Goal: Task Accomplishment & Management: Use online tool/utility

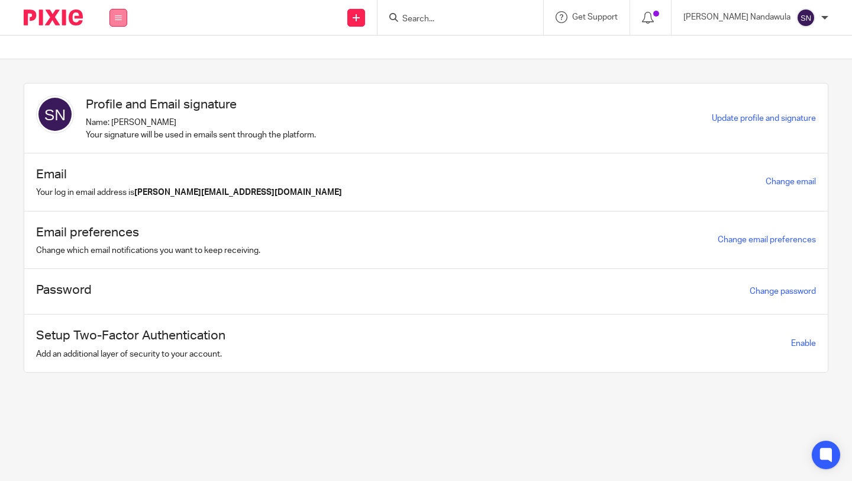
click at [121, 23] on button at bounding box center [118, 18] width 18 height 18
click at [121, 56] on link "Work" at bounding box center [111, 55] width 19 height 8
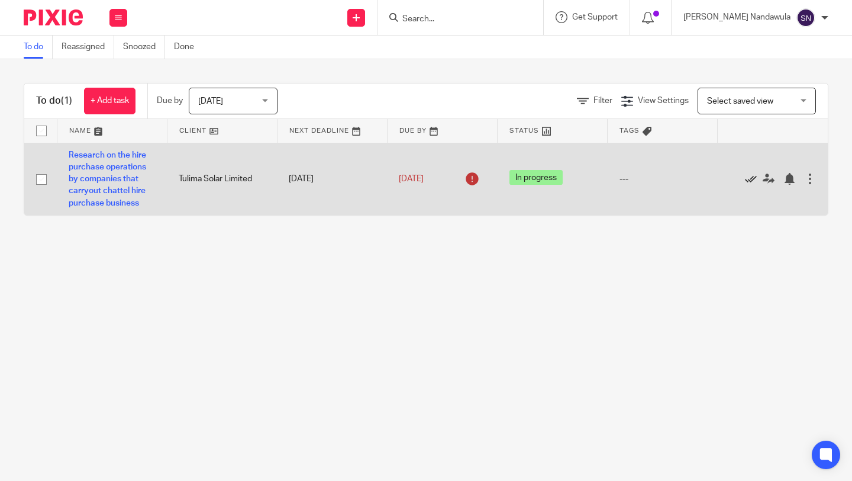
click at [755, 178] on icon at bounding box center [751, 179] width 12 height 12
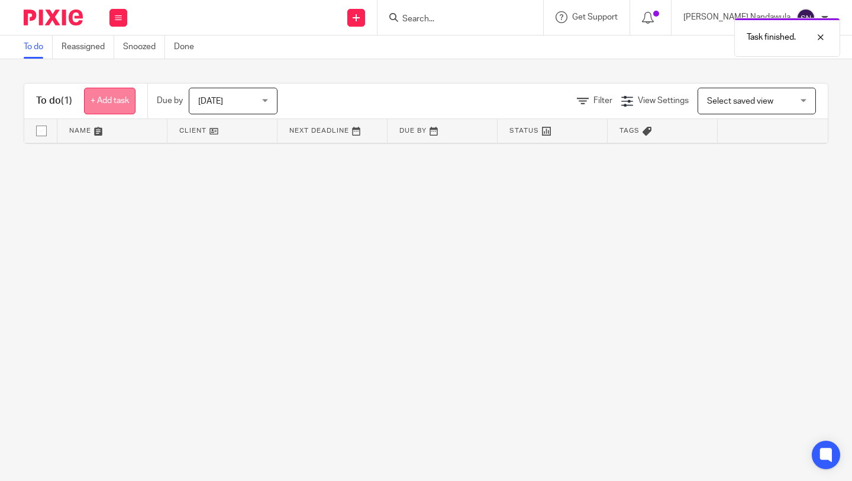
click at [124, 110] on link "+ Add task" at bounding box center [109, 101] width 51 height 27
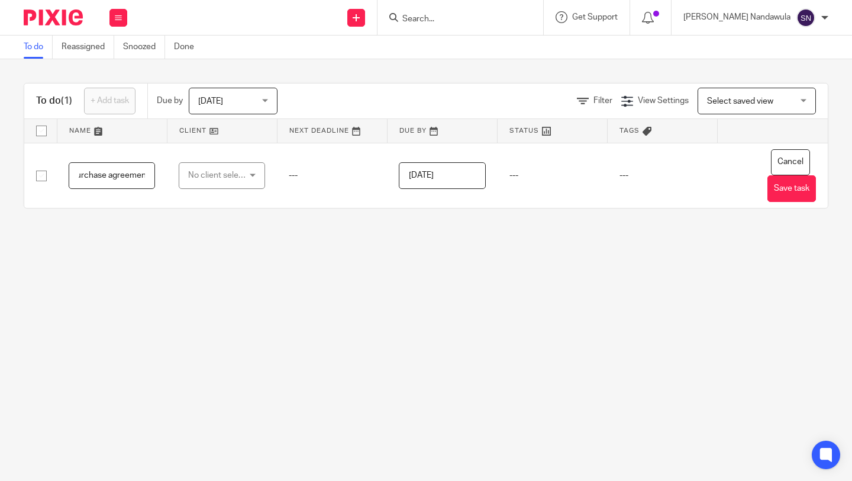
scroll to position [0, 28]
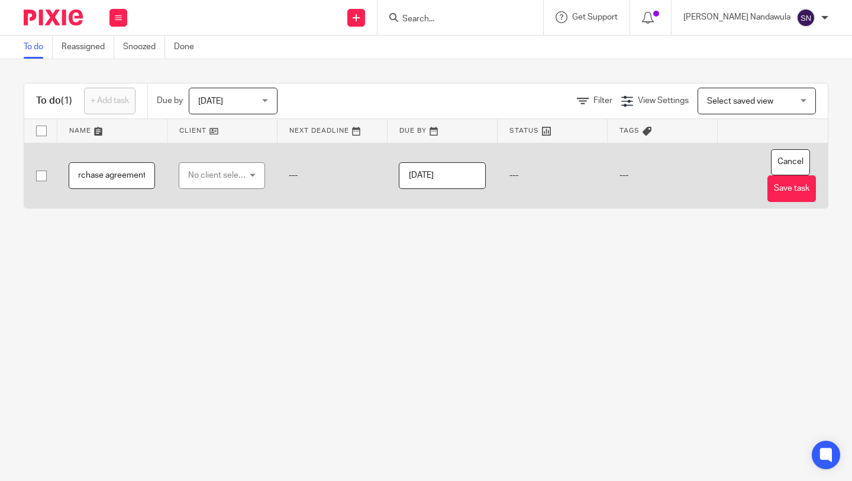
click at [125, 173] on input "Hire Purchase agreement" at bounding box center [112, 175] width 86 height 27
type input "Creation of a Hire Purchase agreement template"
click at [243, 176] on div "No client selected" at bounding box center [218, 175] width 61 height 25
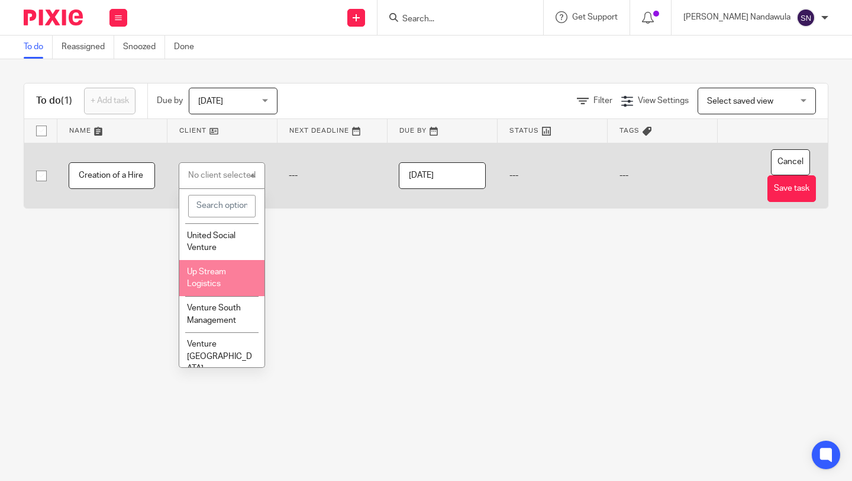
scroll to position [922, 0]
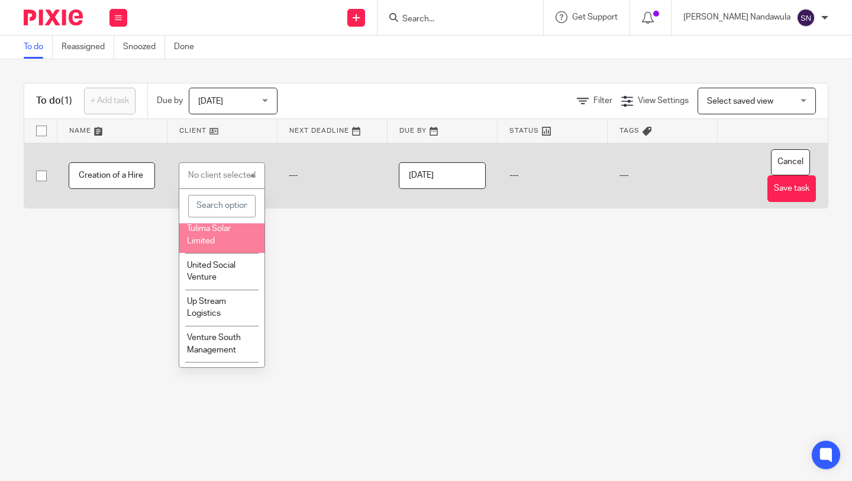
click at [225, 253] on li "Tulima Solar Limited" at bounding box center [221, 235] width 85 height 36
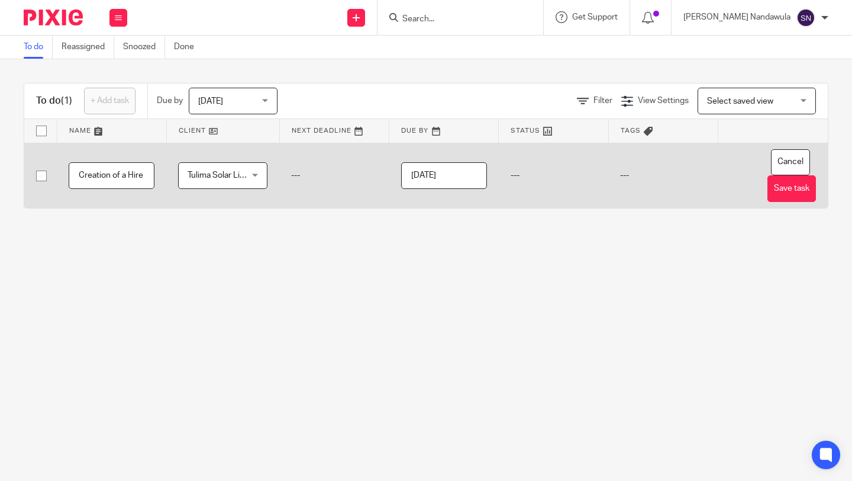
click at [449, 173] on input "[DATE]" at bounding box center [444, 175] width 86 height 27
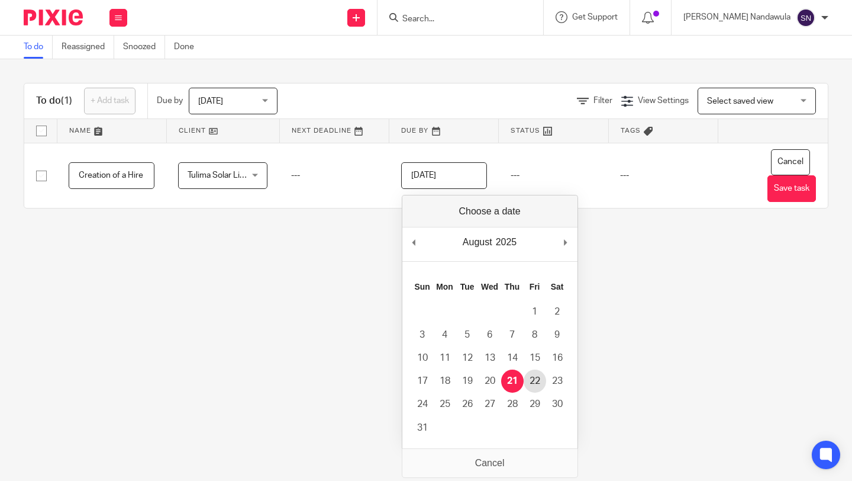
type input "2025-08-22"
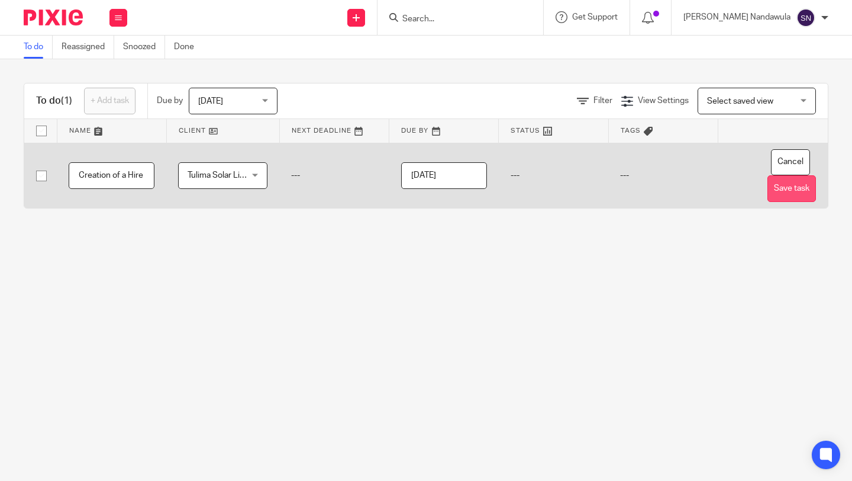
click at [785, 189] on button "Save task" at bounding box center [792, 188] width 49 height 27
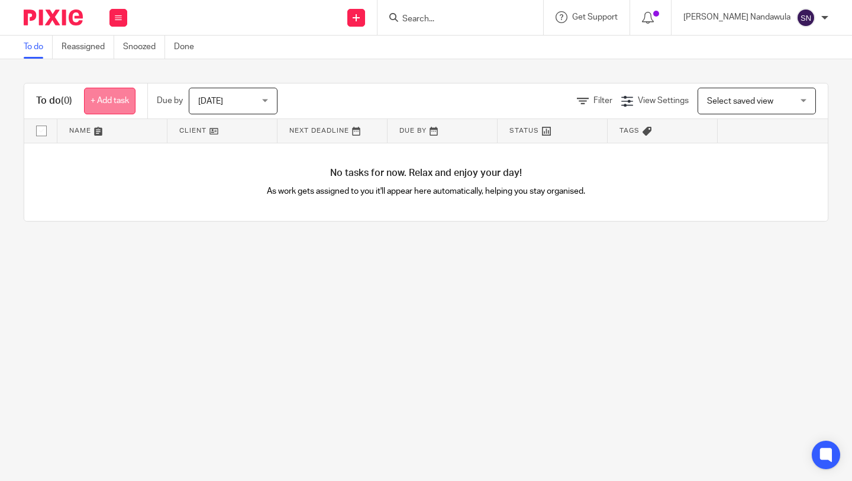
click at [117, 95] on link "+ Add task" at bounding box center [109, 101] width 51 height 27
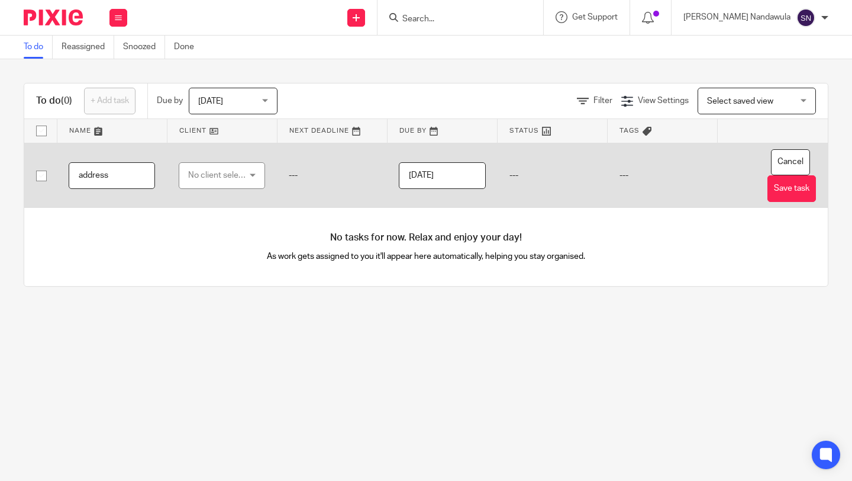
click at [83, 176] on input "address" at bounding box center [112, 175] width 86 height 27
click at [115, 178] on input "address" at bounding box center [112, 175] width 86 height 27
type input "a"
type input "r"
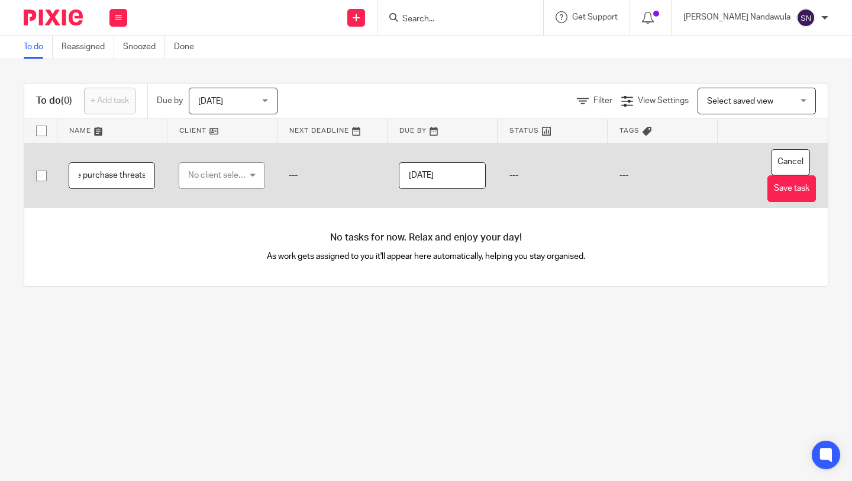
type input "Research & alignment of the agreement to market hire purchase threats"
click at [231, 170] on div "No client selected" at bounding box center [218, 175] width 61 height 25
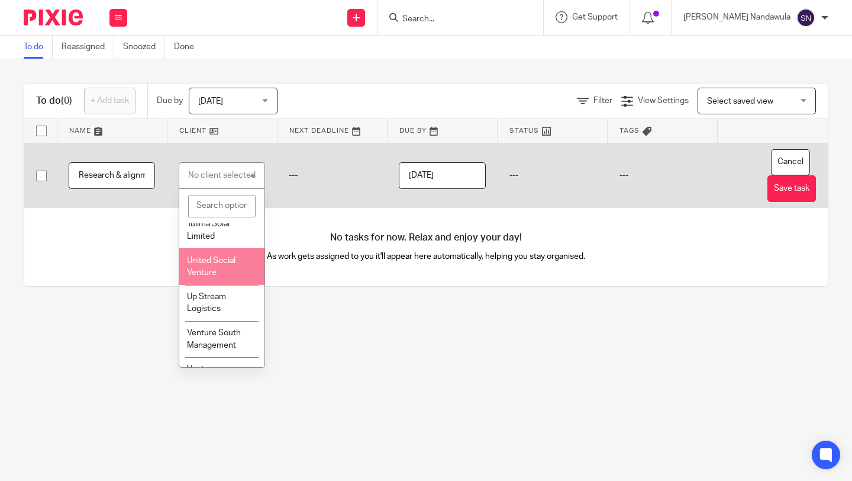
scroll to position [909, 0]
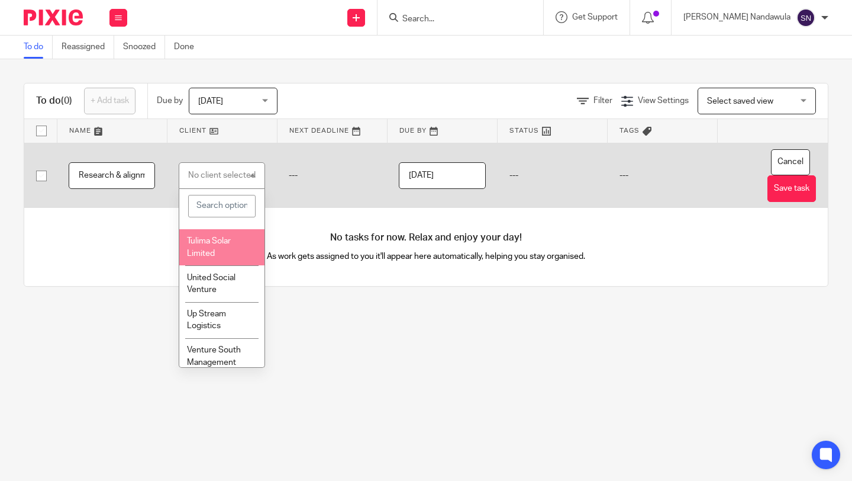
click at [221, 257] on span "Tulima Solar Limited" at bounding box center [209, 247] width 44 height 21
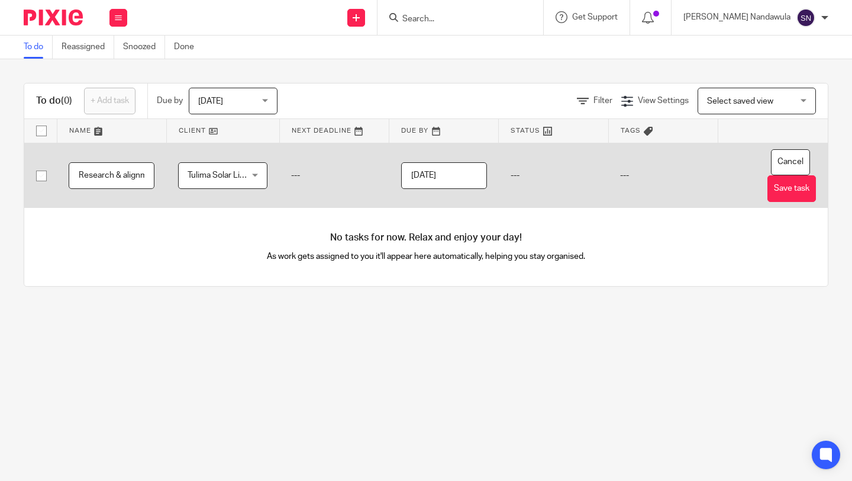
click at [459, 174] on input "[DATE]" at bounding box center [444, 175] width 86 height 27
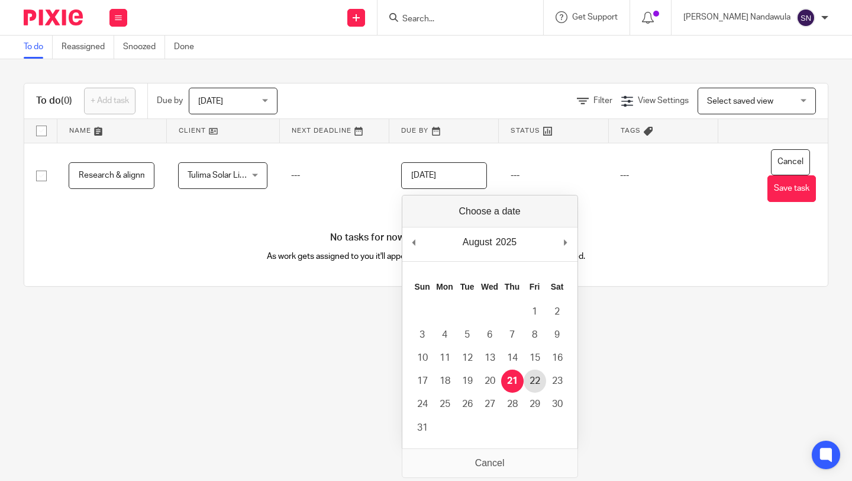
type input "[DATE]"
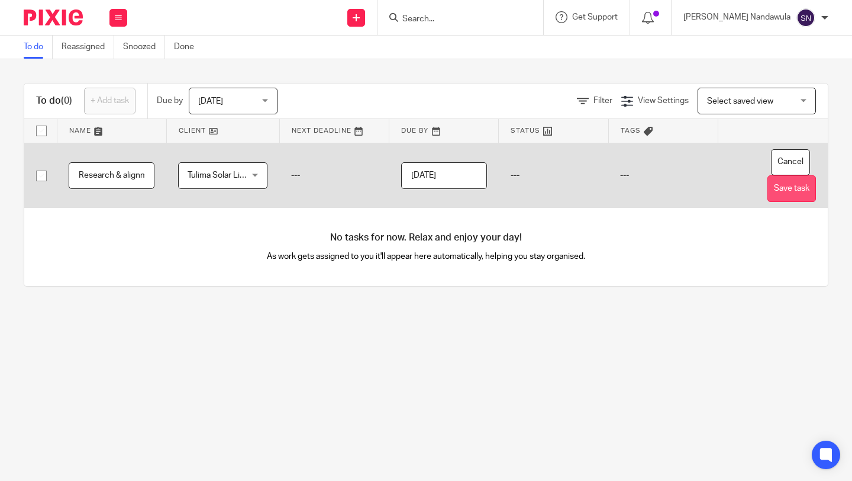
click at [795, 189] on button "Save task" at bounding box center [792, 188] width 49 height 27
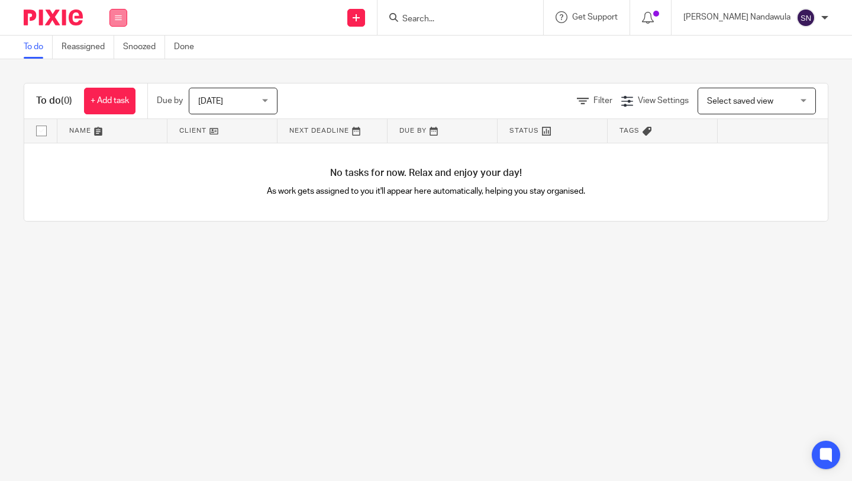
click at [118, 17] on icon at bounding box center [118, 17] width 7 height 7
click at [112, 51] on link "Work" at bounding box center [112, 55] width 21 height 8
click at [120, 20] on icon at bounding box center [118, 17] width 7 height 7
click at [115, 55] on link "Work" at bounding box center [112, 55] width 21 height 8
click at [41, 46] on link "To do" at bounding box center [38, 47] width 29 height 23
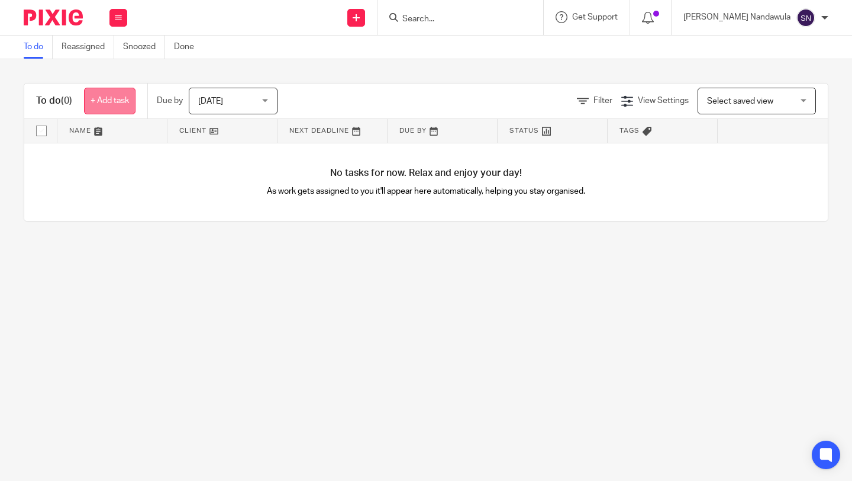
click at [114, 112] on link "+ Add task" at bounding box center [109, 101] width 51 height 27
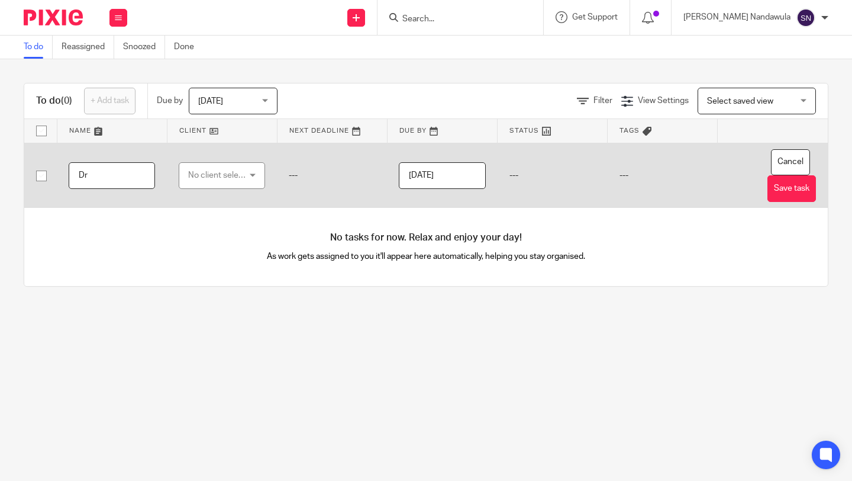
type input "D"
click at [134, 176] on input "Presentation on work place harrasemnt" at bounding box center [112, 175] width 86 height 27
click at [96, 176] on input "Presentation on work place harassment" at bounding box center [112, 175] width 86 height 27
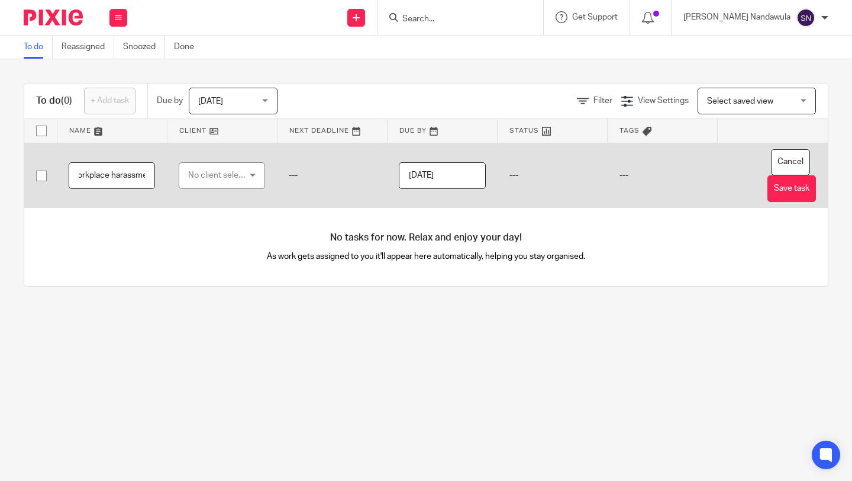
type input "Presentation on workplace harassment"
click at [253, 173] on div "No client selected" at bounding box center [222, 175] width 86 height 27
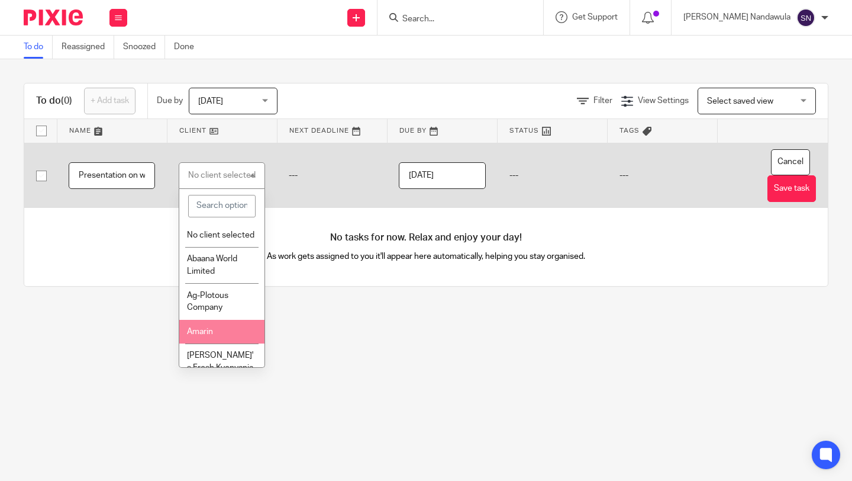
click at [215, 333] on li "Amarin" at bounding box center [221, 332] width 85 height 24
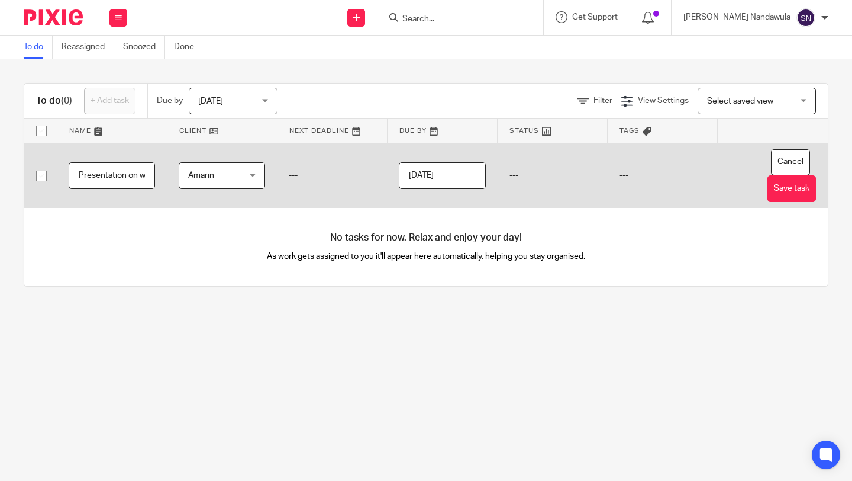
click at [482, 179] on input "[DATE]" at bounding box center [442, 175] width 86 height 27
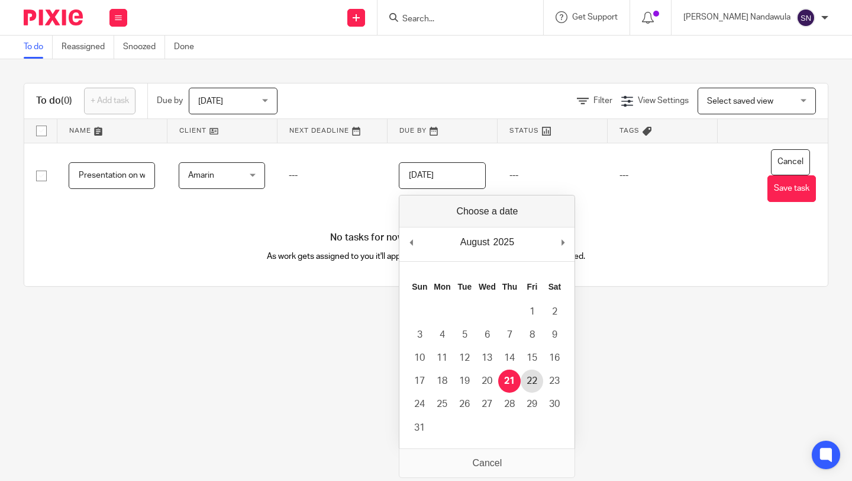
type input "[DATE]"
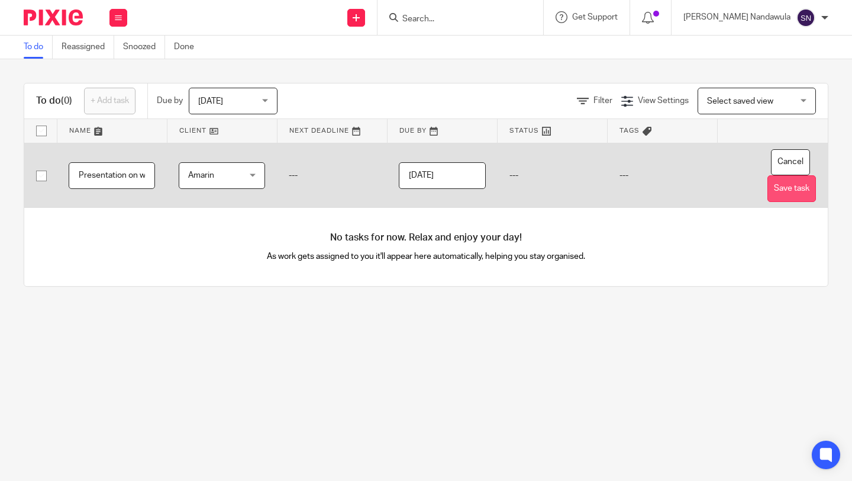
click at [804, 181] on button "Save task" at bounding box center [792, 188] width 49 height 27
